Goal: Navigation & Orientation: Find specific page/section

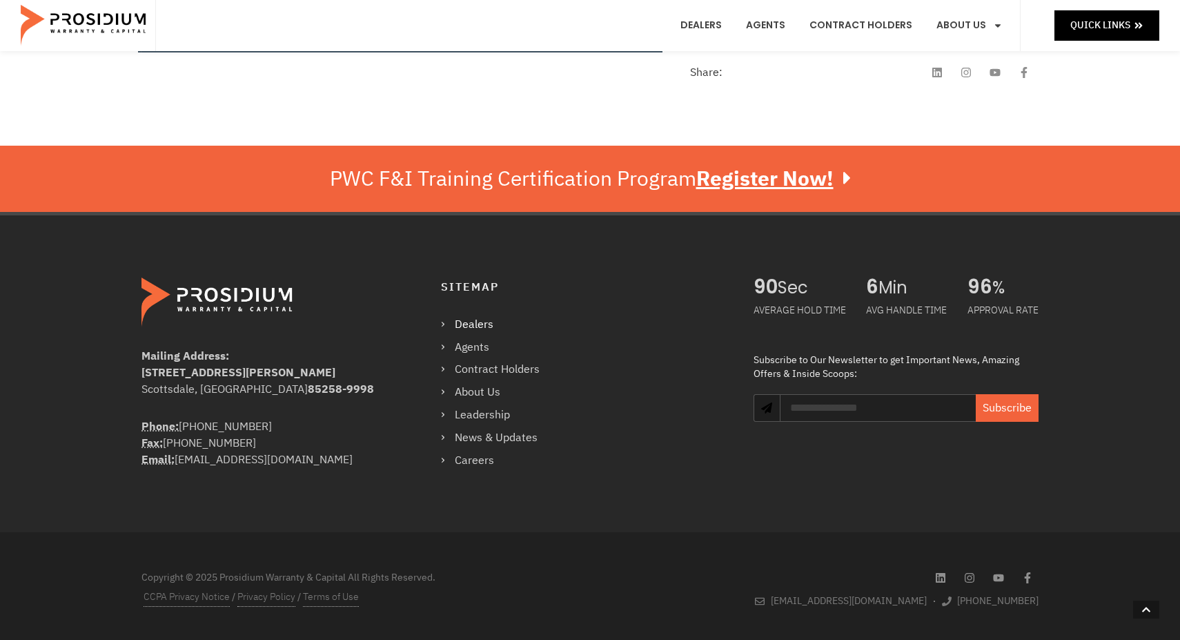
click at [449, 320] on link "Dealers" at bounding box center [497, 325] width 112 height 20
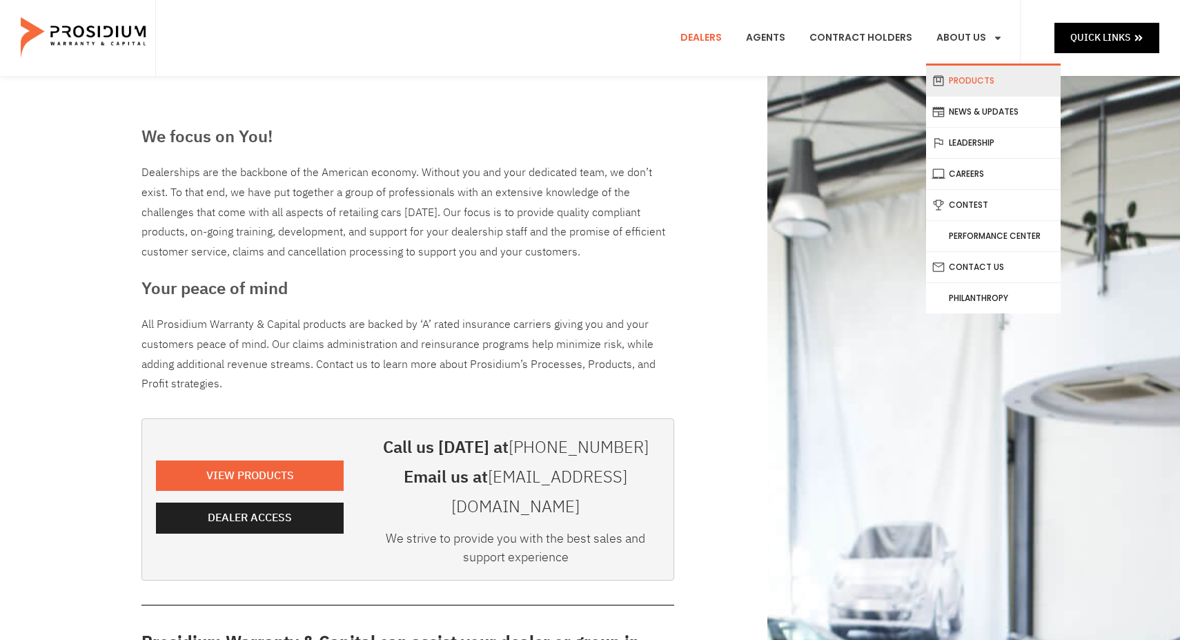
click at [970, 82] on link "Products" at bounding box center [993, 81] width 135 height 30
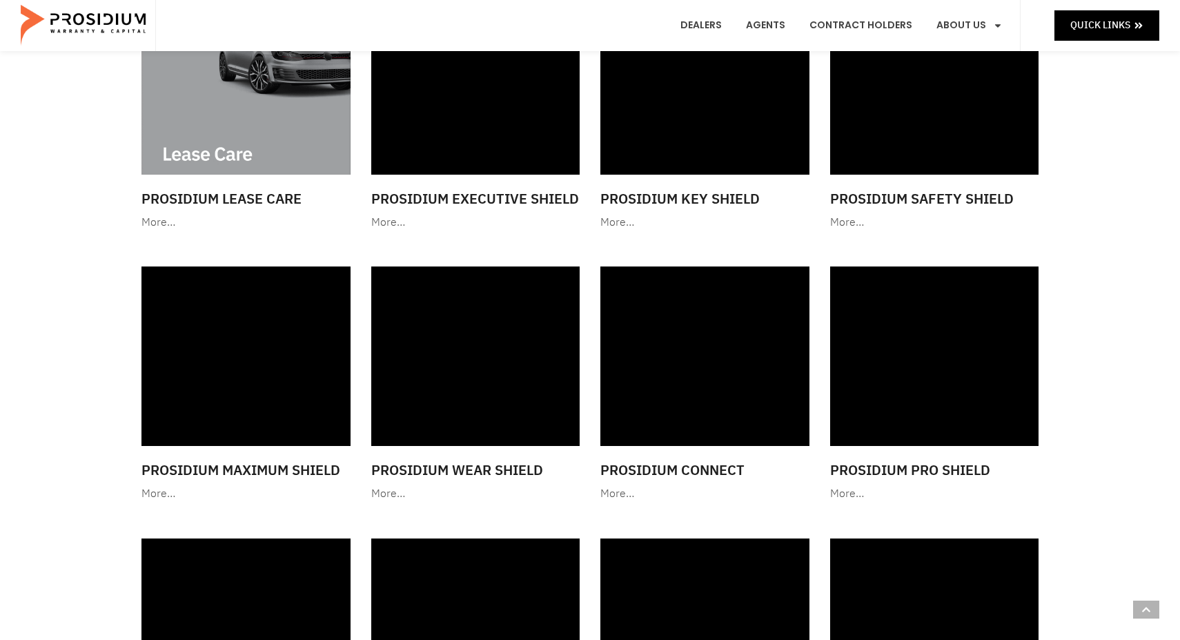
scroll to position [1083, 0]
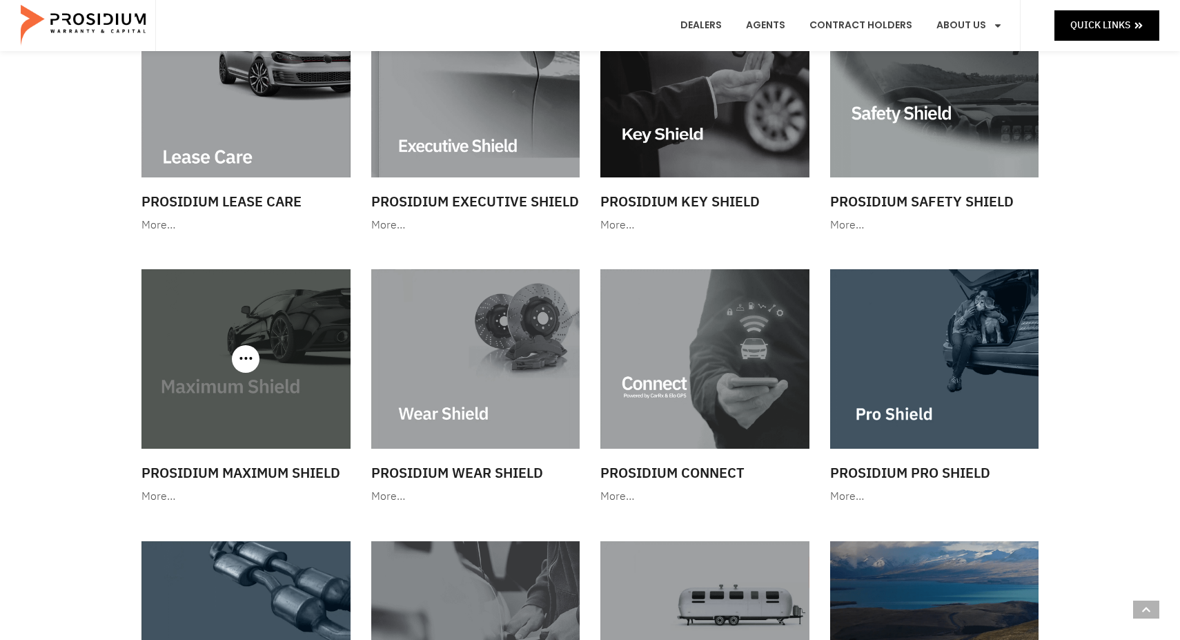
click at [311, 473] on h3 "Prosidium Maximum Shield" at bounding box center [245, 472] width 209 height 21
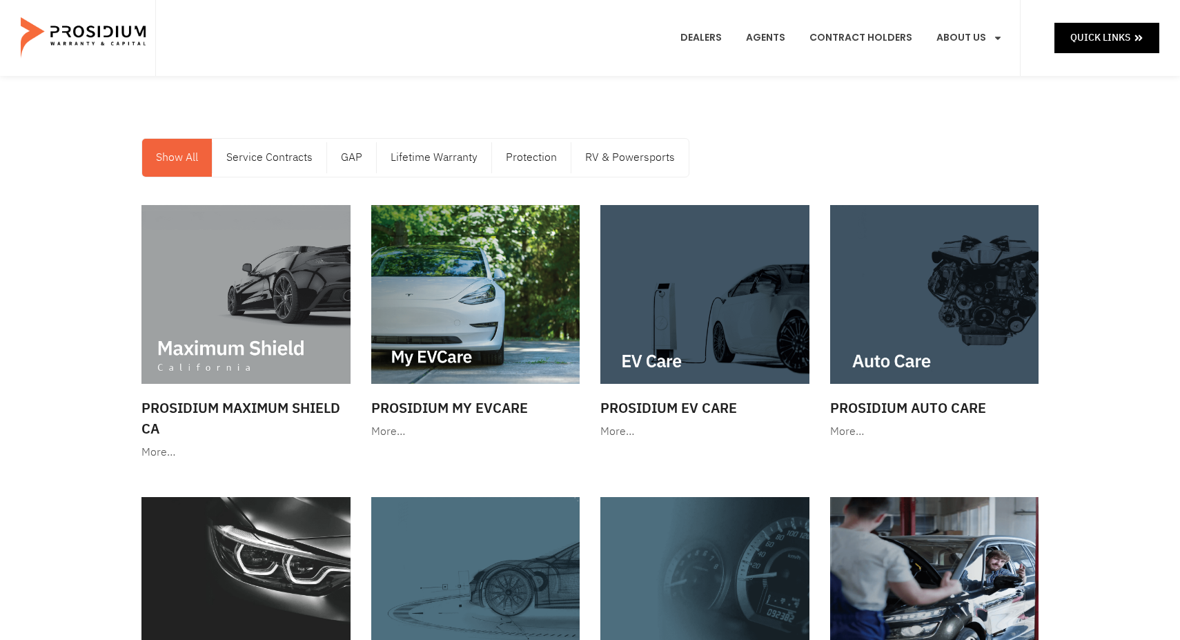
scroll to position [0, 0]
click at [283, 159] on link "Service Contracts" at bounding box center [270, 158] width 114 height 38
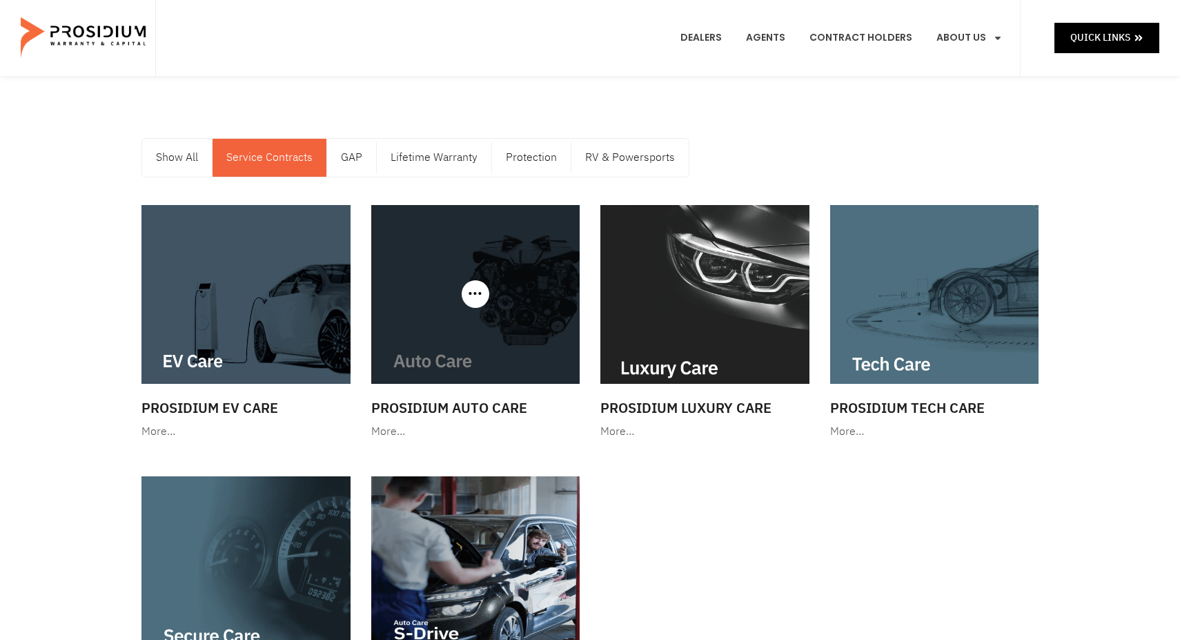
click at [491, 405] on h3 "Prosidium Auto Care" at bounding box center [475, 408] width 209 height 21
